Goal: Communication & Community: Answer question/provide support

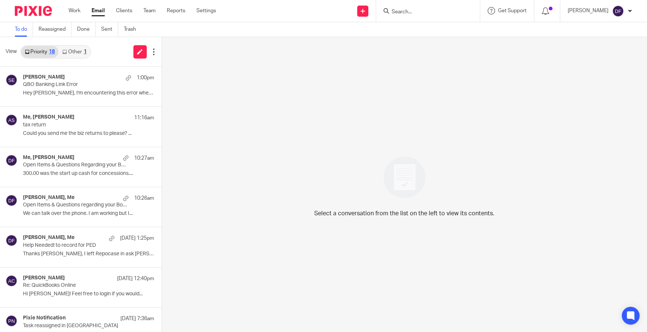
click at [80, 52] on link "Other 1" at bounding box center [74, 52] width 31 height 12
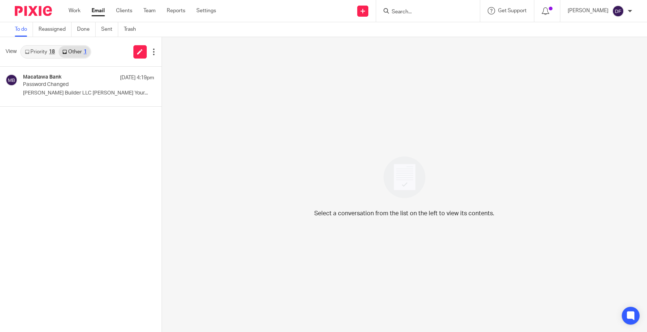
click at [40, 50] on link "Priority 18" at bounding box center [39, 52] width 37 height 12
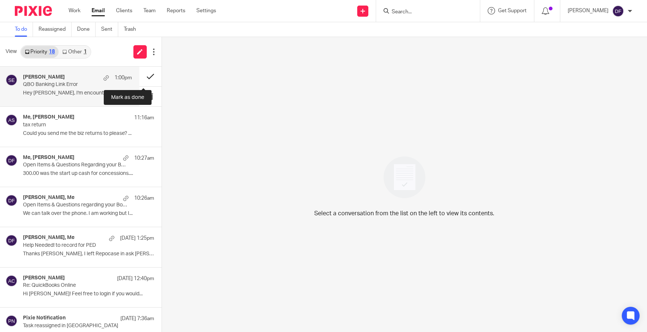
click at [142, 73] on button at bounding box center [150, 77] width 22 height 20
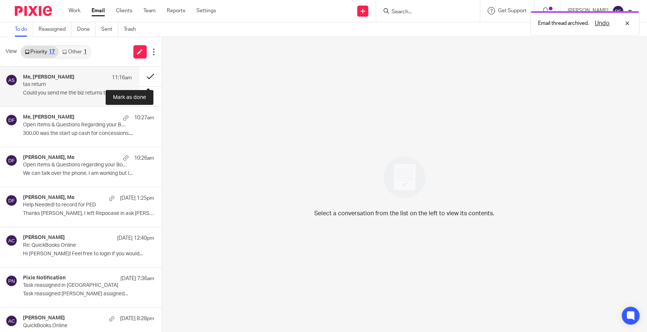
click at [150, 74] on button at bounding box center [150, 77] width 22 height 20
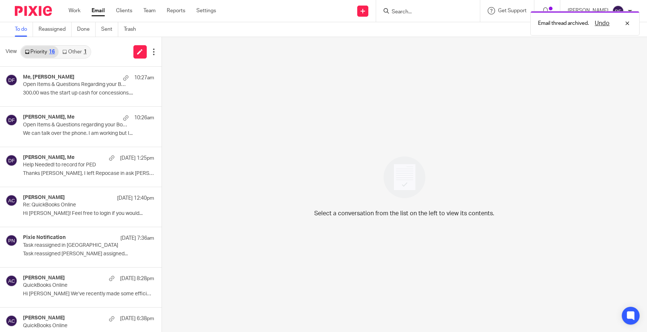
click at [101, 31] on ul "To do Reassigned Done Sent Trash" at bounding box center [81, 29] width 132 height 14
click at [106, 30] on link "Sent" at bounding box center [109, 29] width 17 height 14
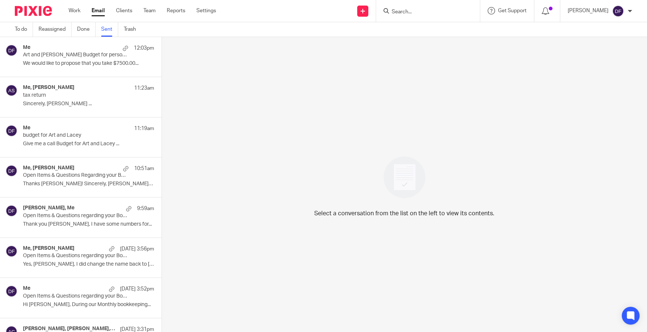
click at [69, 61] on p "We would like to propose that you take $7500.00..." at bounding box center [88, 63] width 131 height 6
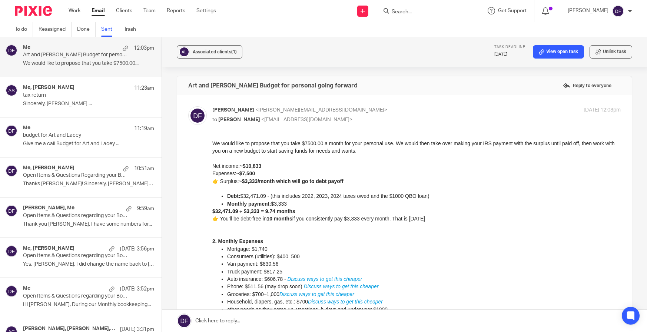
click at [276, 320] on link at bounding box center [404, 321] width 485 height 22
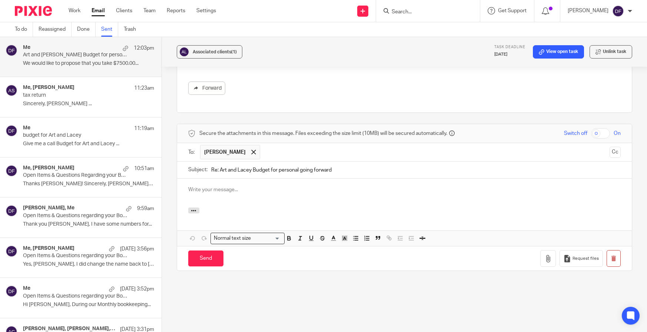
click at [276, 320] on div "Associated clients (1) Task deadline Sep 17, 2025 View open task Unlink task Ar…" at bounding box center [404, 184] width 485 height 295
click at [208, 182] on div at bounding box center [404, 192] width 455 height 29
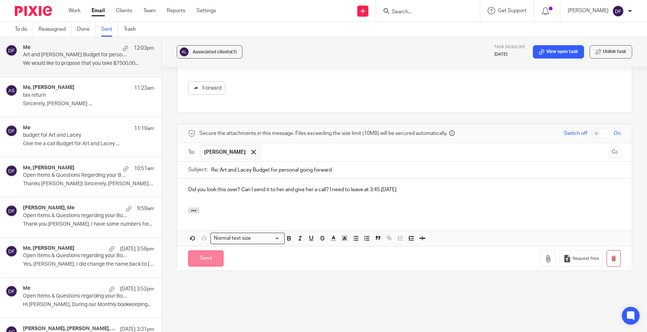
click at [197, 250] on input "Send" at bounding box center [205, 258] width 35 height 16
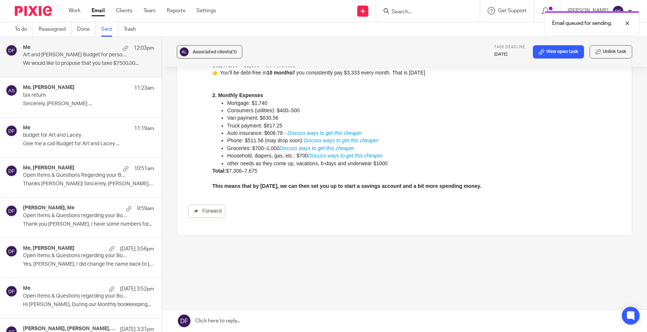
scroll to position [140, 0]
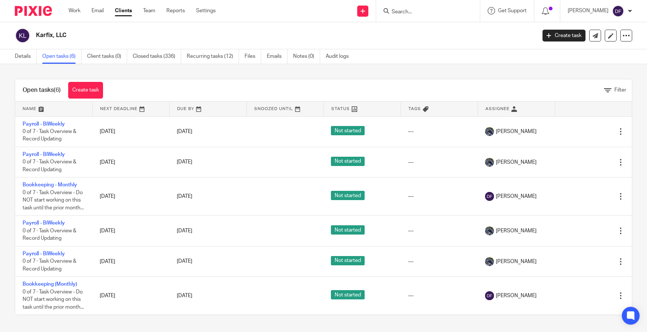
scroll to position [13, 0]
click at [405, 6] on form at bounding box center [430, 10] width 79 height 9
click at [400, 15] on input "Search" at bounding box center [424, 12] width 67 height 7
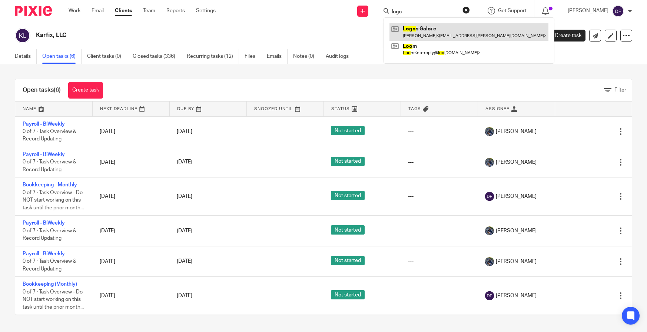
type input "logo"
click at [447, 33] on link at bounding box center [468, 31] width 159 height 17
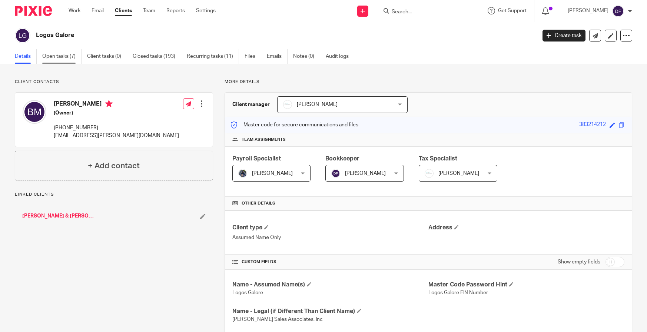
click at [68, 54] on link "Open tasks (7)" at bounding box center [61, 56] width 39 height 14
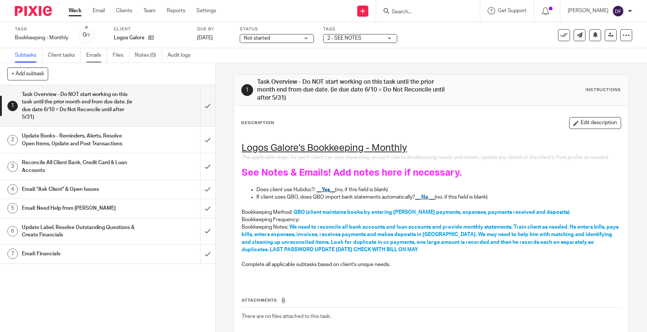
click at [100, 60] on link "Emails" at bounding box center [96, 55] width 21 height 14
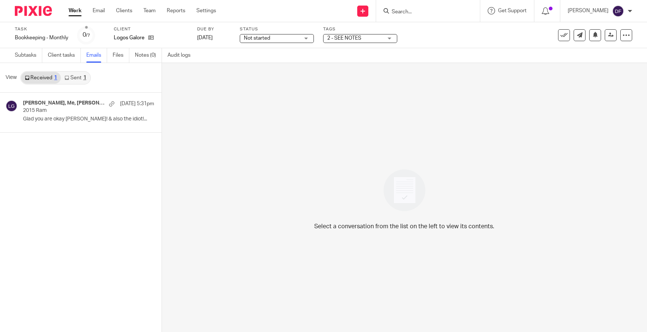
click at [86, 80] on div "1" at bounding box center [84, 77] width 3 height 5
click at [53, 122] on p "I am so sorry to hear that, but glad you are..." at bounding box center [77, 119] width 109 height 6
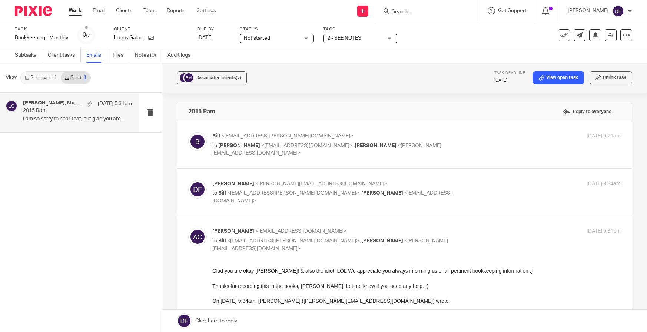
click at [59, 110] on p "2015 Ram" at bounding box center [66, 110] width 87 height 6
click at [467, 144] on p "to Amy Corfixsen <amylcpa@gmail.com> , Donna Ferguson <donna@amylcpa.com>" at bounding box center [348, 149] width 272 height 15
checkbox input "true"
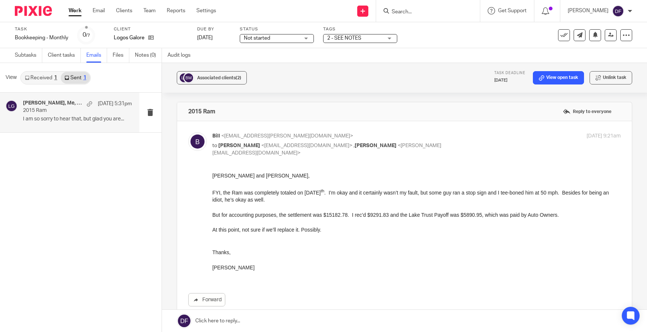
drag, startPoint x: 421, startPoint y: 356, endPoint x: 328, endPoint y: 217, distance: 167.6
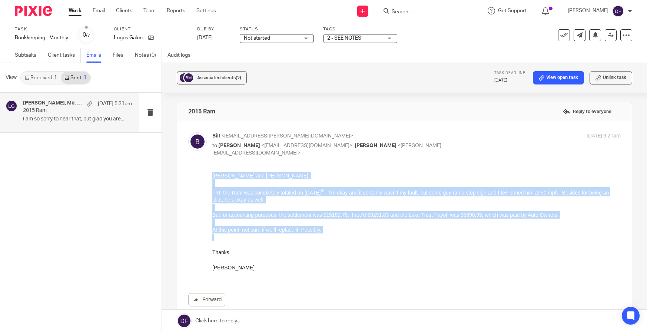
drag, startPoint x: 334, startPoint y: 236, endPoint x: 191, endPoint y: 163, distance: 159.8
click at [212, 171] on html "Amy and Donna, FYI, the Ram was completely totaled on August 16 th . I’m okay a…" at bounding box center [416, 224] width 408 height 106
click at [325, 237] on p at bounding box center [416, 236] width 408 height 7
click at [331, 230] on p "At this point, not sure if we’ll replace it. Possibly." at bounding box center [416, 229] width 408 height 7
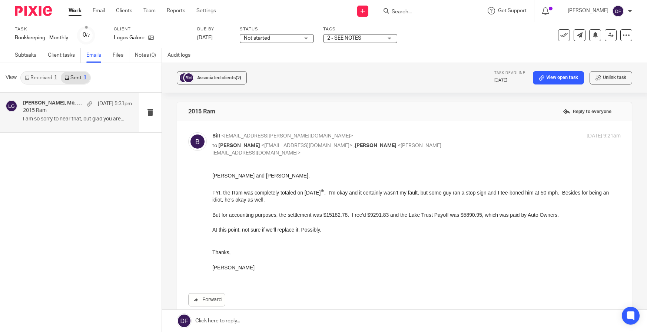
click at [339, 256] on p at bounding box center [416, 259] width 408 height 7
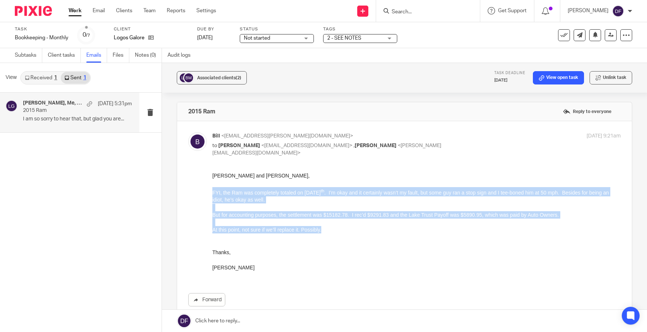
drag, startPoint x: 334, startPoint y: 228, endPoint x: 364, endPoint y: 358, distance: 133.0
click at [212, 193] on html "Amy and Donna, FYI, the Ram was completely totaled on August 16 th . I’m okay a…" at bounding box center [416, 224] width 408 height 106
copy div "FYI, the Ram was completely totaled on August 16 th . I’m okay and it certainly…"
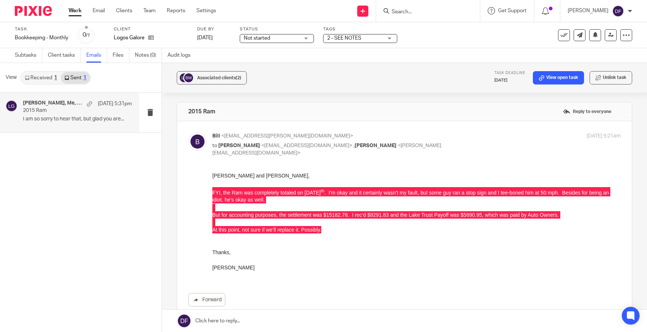
click at [431, 274] on div "Forward" at bounding box center [404, 239] width 433 height 134
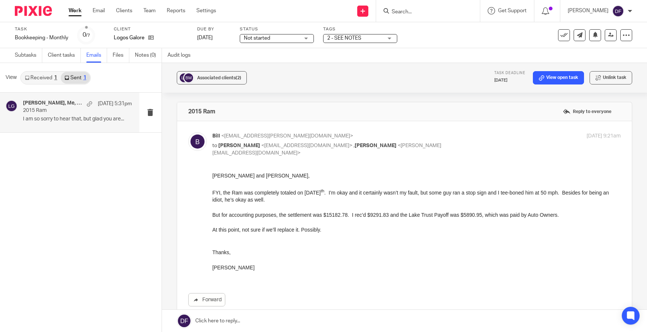
click at [413, 253] on p "Thanks," at bounding box center [416, 251] width 408 height 7
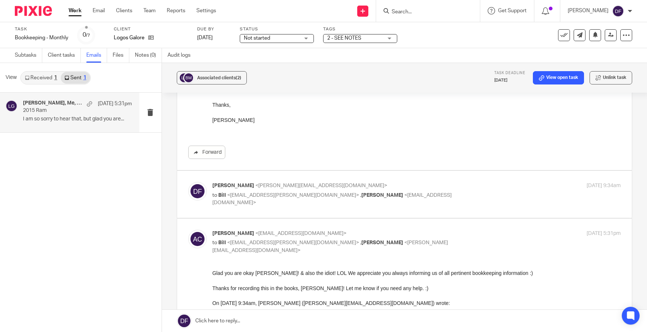
scroll to position [222, 0]
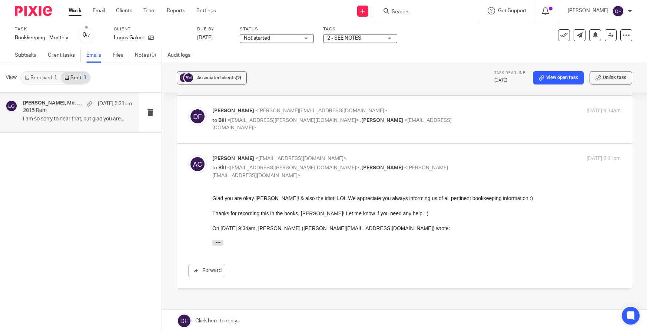
click at [245, 316] on link at bounding box center [404, 321] width 485 height 22
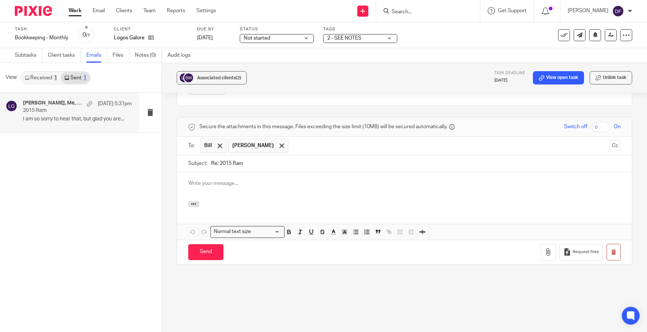
scroll to position [0, 0]
click at [220, 145] on div at bounding box center [220, 145] width 9 height 11
click at [205, 189] on div at bounding box center [404, 186] width 455 height 29
click at [300, 187] on div "I do need your help with this, I started a" at bounding box center [404, 186] width 455 height 29
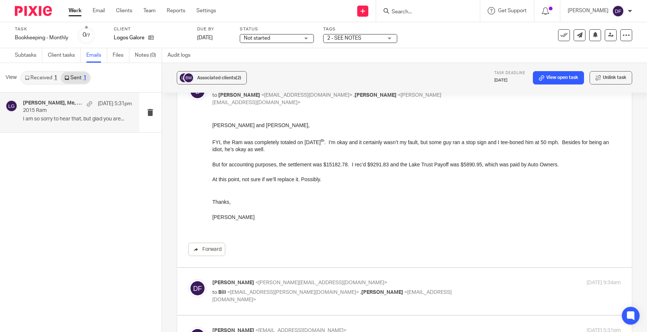
scroll to position [34, 0]
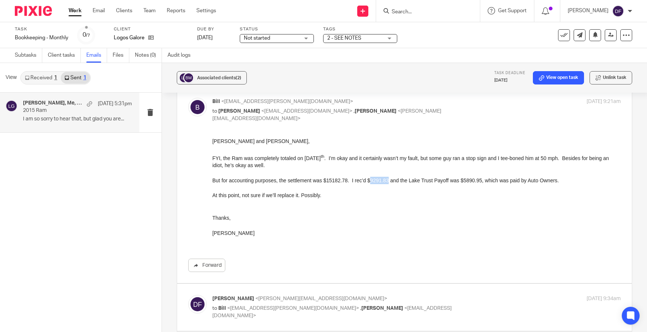
drag, startPoint x: 385, startPoint y: 179, endPoint x: 369, endPoint y: 181, distance: 16.1
click at [369, 181] on p "But for accounting purposes, the settlement was $15182.78. I rec’d $9291.83 and…" at bounding box center [416, 179] width 408 height 7
copy p "9291.83"
drag, startPoint x: 474, startPoint y: 178, endPoint x: 473, endPoint y: 174, distance: 4.1
click at [467, 176] on p "But for accounting purposes, the settlement was $15182.78. I rec’d $9291.83 and…" at bounding box center [416, 179] width 408 height 7
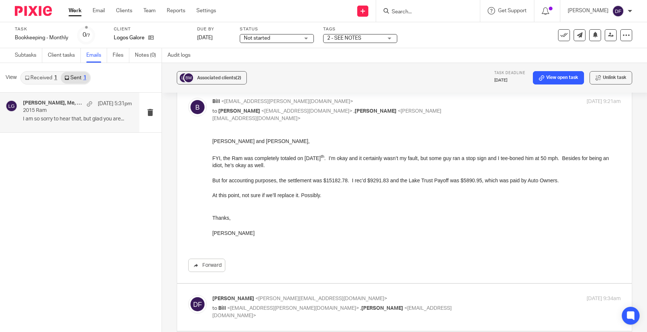
click at [478, 179] on p "But for accounting purposes, the settlement was $15182.78. I rec’d $9291.83 and…" at bounding box center [416, 179] width 408 height 7
drag, startPoint x: 475, startPoint y: 181, endPoint x: 458, endPoint y: 181, distance: 17.0
click at [458, 181] on p "But for accounting purposes, the settlement was $15182.78. I rec’d $9291.83 and…" at bounding box center [416, 179] width 408 height 7
copy p "5890.95"
click at [280, 169] on p at bounding box center [416, 172] width 408 height 7
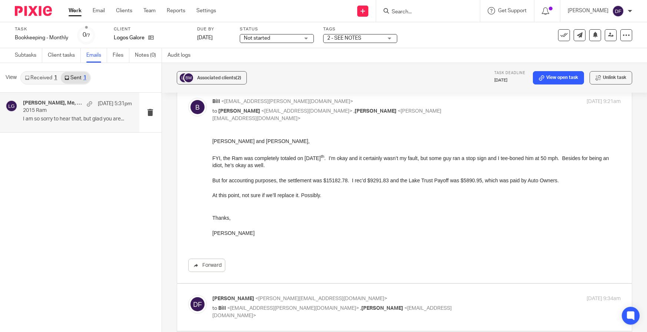
drag, startPoint x: 420, startPoint y: 290, endPoint x: 318, endPoint y: 196, distance: 138.4
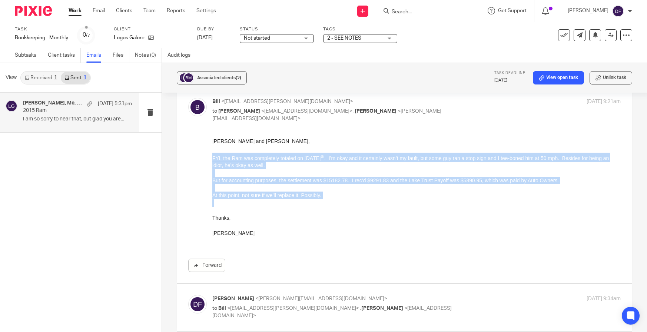
drag, startPoint x: 212, startPoint y: 155, endPoint x: 330, endPoint y: 200, distance: 126.3
click at [330, 200] on div "Amy and Donna, FYI, the Ram was completely totaled on August 16 th . I’m okay a…" at bounding box center [416, 190] width 408 height 107
copy div "FYI, the Ram was completely totaled on August 16 th . I’m okay and it certainly…"
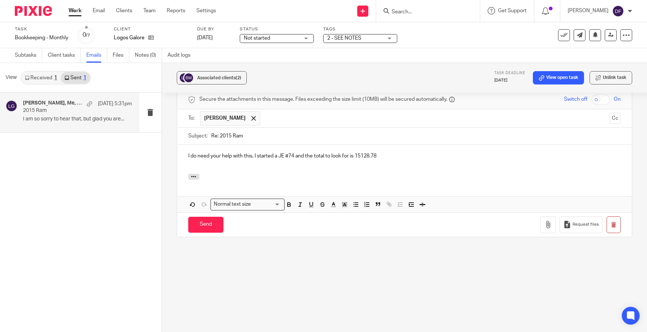
scroll to position [434, 0]
drag, startPoint x: 210, startPoint y: 227, endPoint x: 213, endPoint y: 225, distance: 3.9
click at [211, 226] on input "Send" at bounding box center [205, 223] width 35 height 16
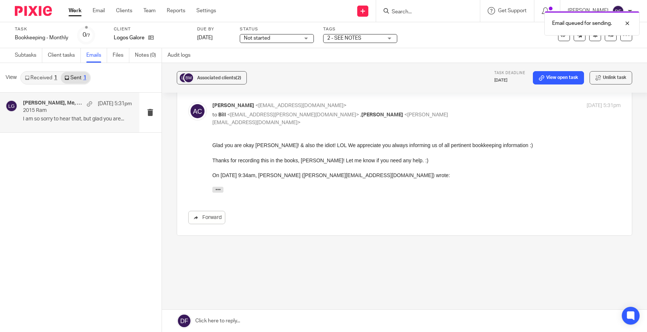
click at [359, 36] on span "2 - SEE NOTES" at bounding box center [344, 38] width 34 height 5
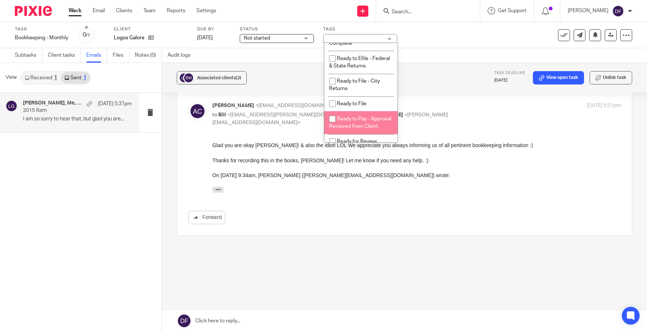
scroll to position [333, 0]
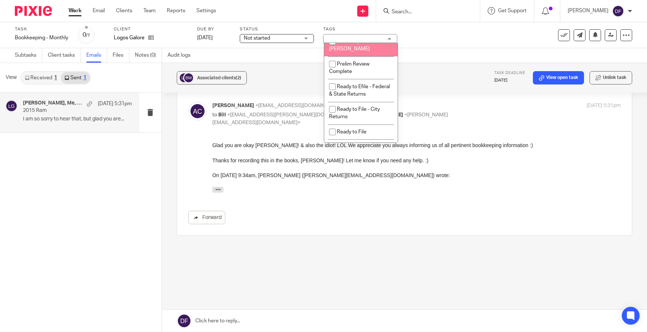
click at [362, 51] on span "Need help from Amy" at bounding box center [351, 45] width 44 height 13
checkbox input "true"
click at [471, 66] on div "Associated clients (2) Task deadline Sep 19, 2025 View open task Unlink task" at bounding box center [404, 78] width 485 height 30
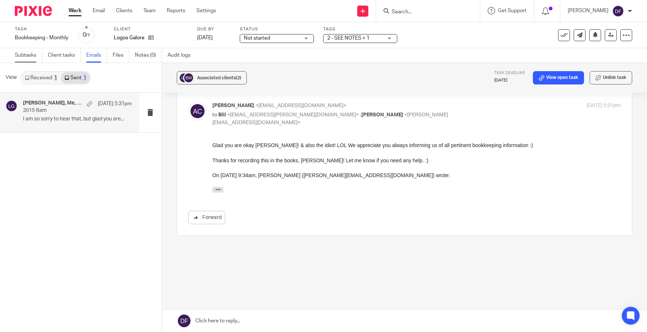
click at [25, 57] on link "Subtasks" at bounding box center [28, 55] width 27 height 14
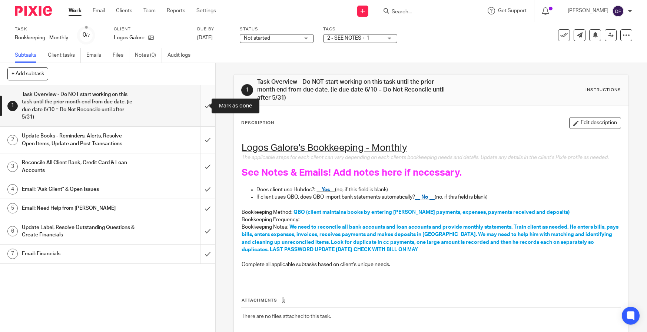
click at [197, 103] on input "submit" at bounding box center [107, 105] width 215 height 41
drag, startPoint x: 201, startPoint y: 140, endPoint x: 201, endPoint y: 145, distance: 5.6
click at [201, 140] on input "submit" at bounding box center [107, 140] width 215 height 26
click at [200, 166] on input "submit" at bounding box center [107, 166] width 215 height 26
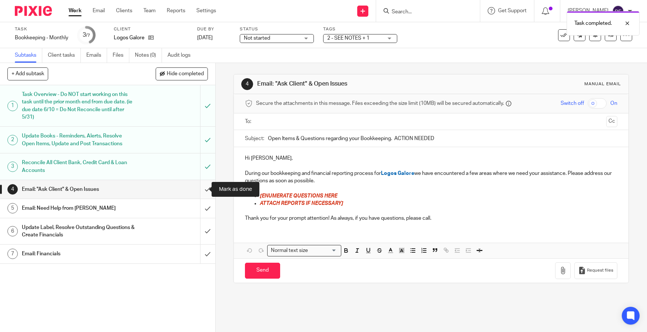
click at [205, 186] on input "submit" at bounding box center [107, 189] width 215 height 19
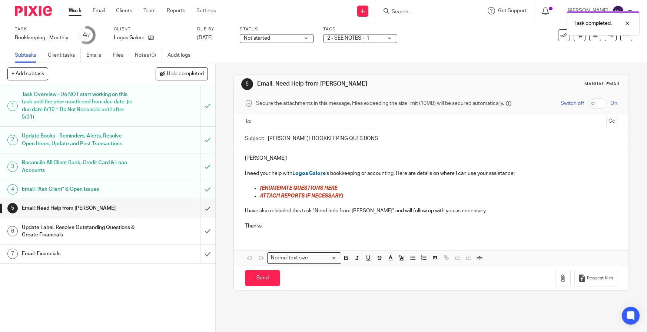
click at [93, 252] on h1 "Email: Financials" at bounding box center [79, 253] width 114 height 11
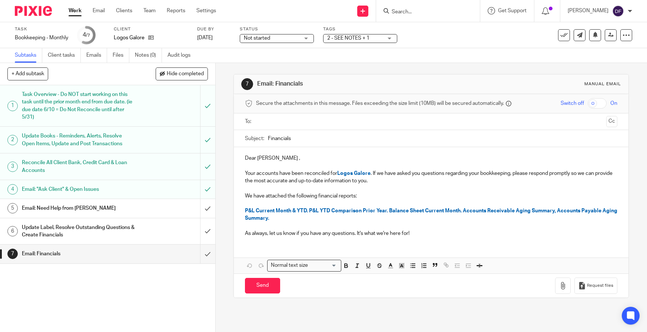
click at [283, 41] on span "Not started" at bounding box center [272, 38] width 56 height 8
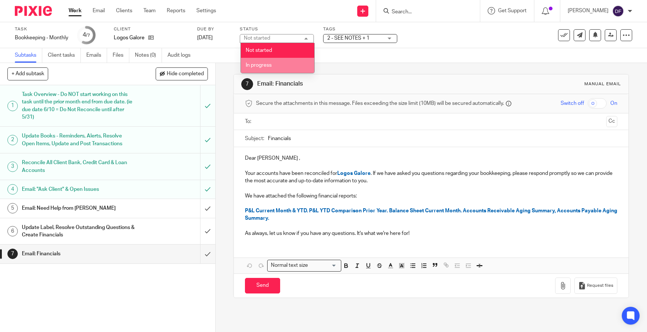
click at [272, 65] on li "In progress" at bounding box center [277, 65] width 73 height 15
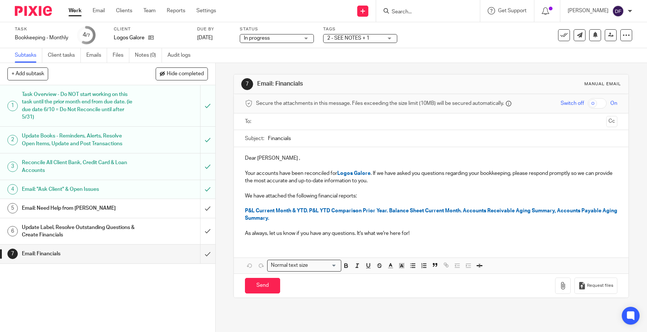
click at [79, 9] on link "Work" at bounding box center [75, 10] width 13 height 7
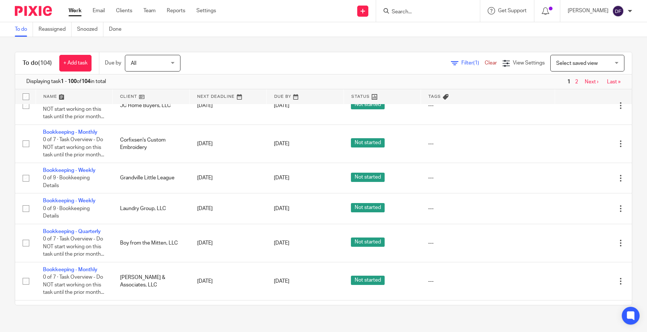
scroll to position [1185, 0]
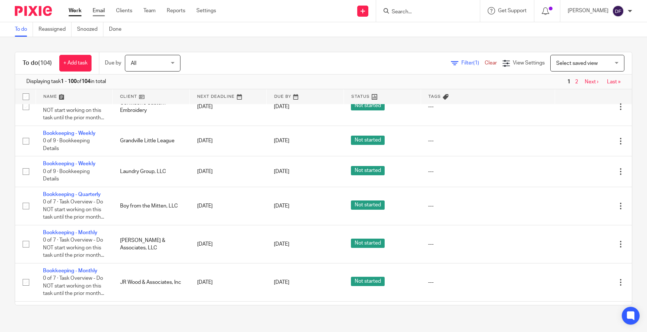
click at [103, 8] on link "Email" at bounding box center [99, 10] width 12 height 7
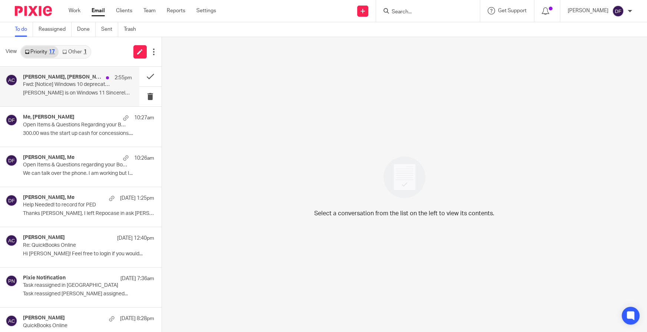
click at [74, 92] on p "[PERSON_NAME] is on Windows 11 Sincerely, [PERSON_NAME]..." at bounding box center [77, 93] width 109 height 6
click at [141, 76] on button at bounding box center [150, 77] width 22 height 20
